Goal: Transaction & Acquisition: Purchase product/service

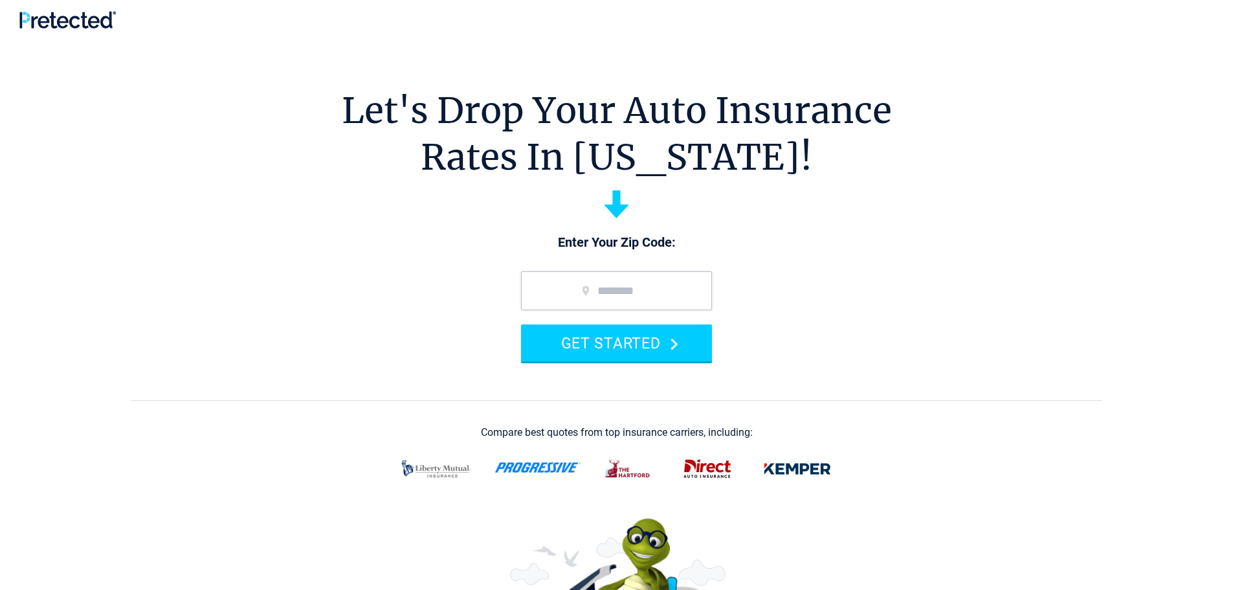
type input "*****"
click at [662, 358] on button "GET STARTED" at bounding box center [616, 342] width 191 height 37
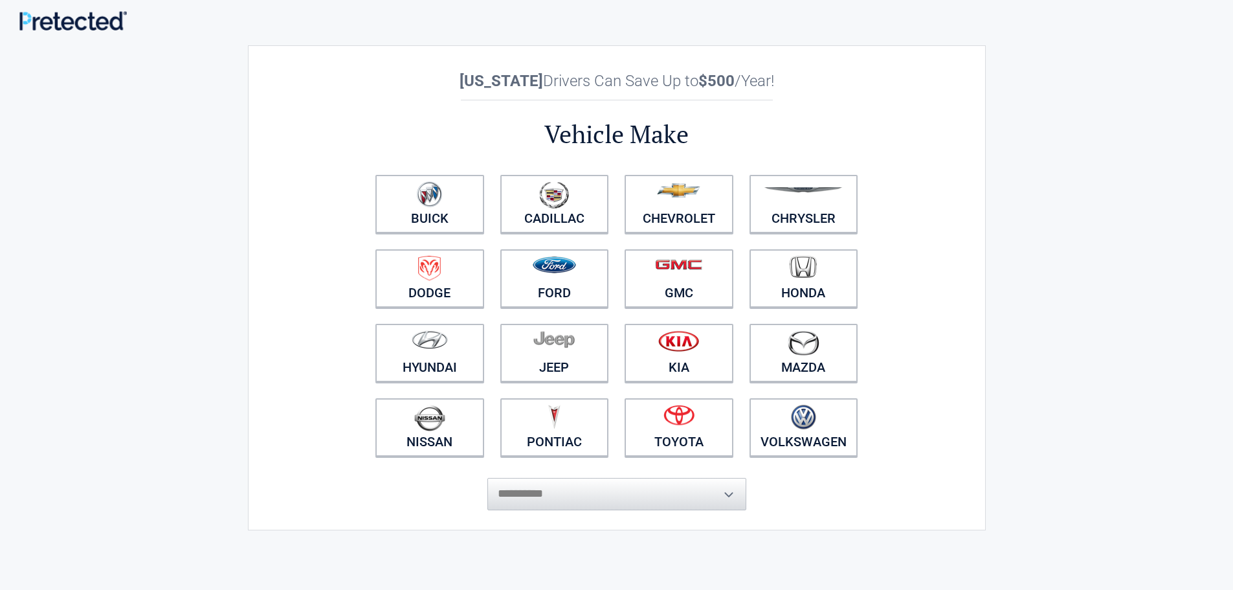
click at [1053, 458] on div "**********" at bounding box center [616, 401] width 1233 height 791
click at [1112, 311] on div "**********" at bounding box center [616, 401] width 1233 height 791
